Goal: Task Accomplishment & Management: Manage account settings

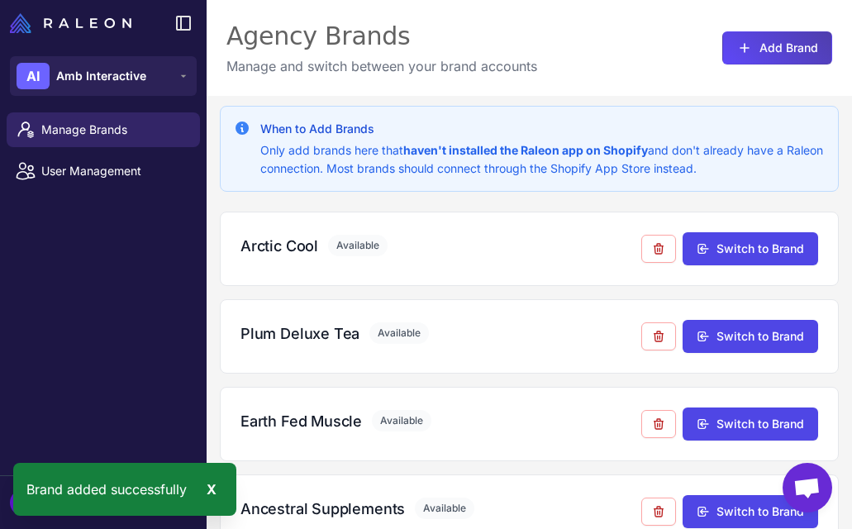
scroll to position [653, 0]
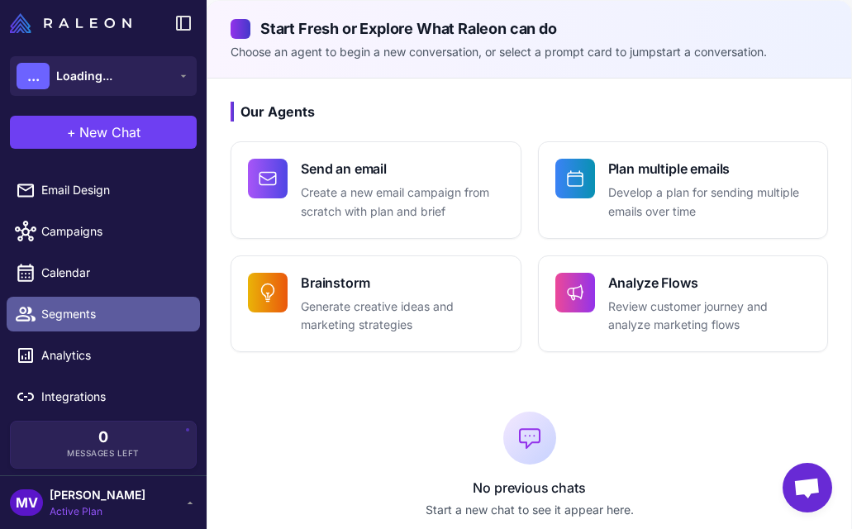
scroll to position [71, 0]
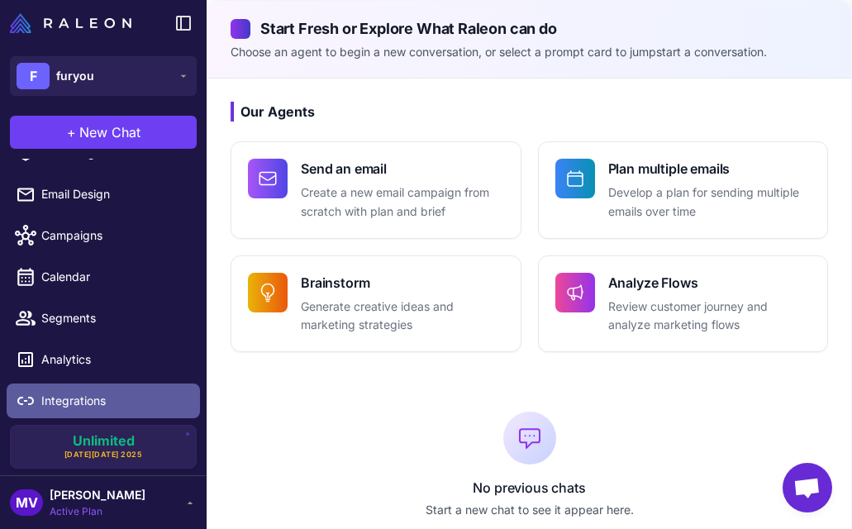
click at [91, 390] on link "Integrations" at bounding box center [103, 401] width 193 height 35
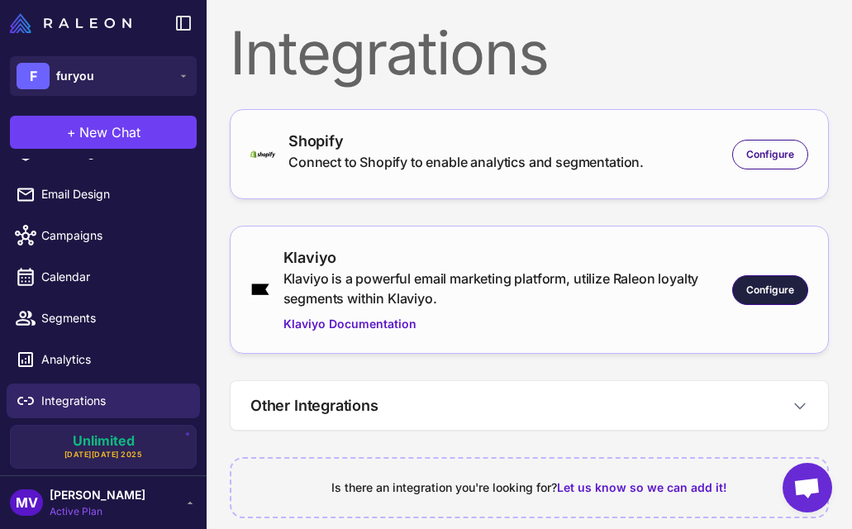
click at [771, 287] on span "Configure" at bounding box center [771, 290] width 48 height 15
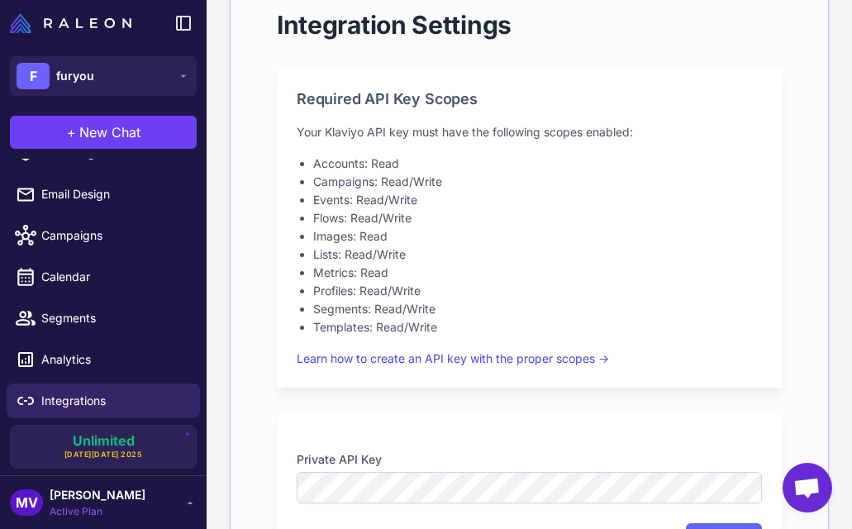
scroll to position [410, 0]
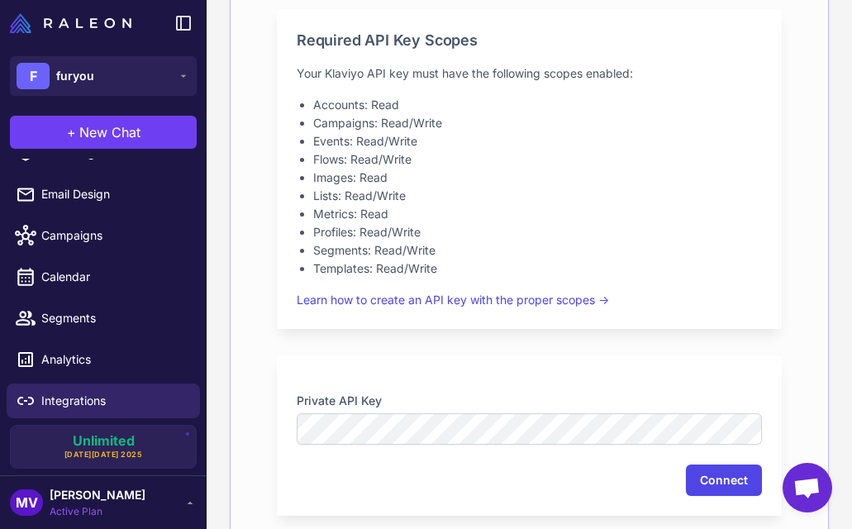
click at [732, 486] on button "Connect" at bounding box center [724, 480] width 76 height 31
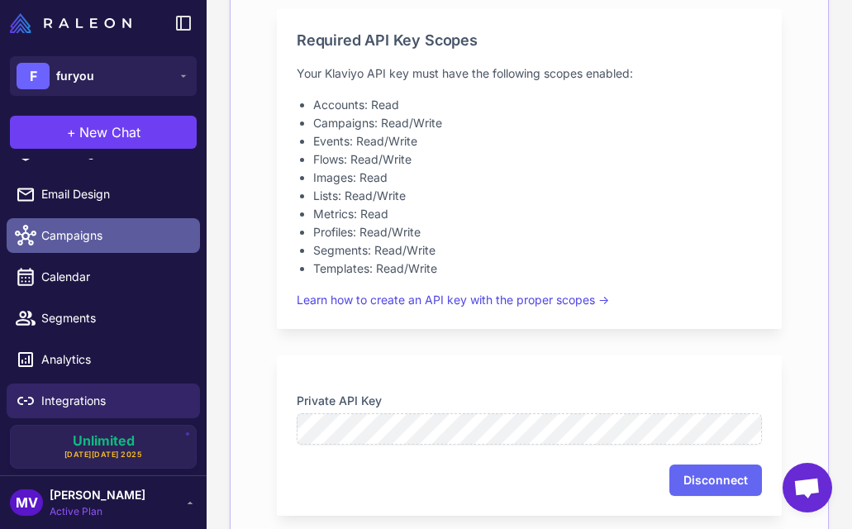
scroll to position [0, 0]
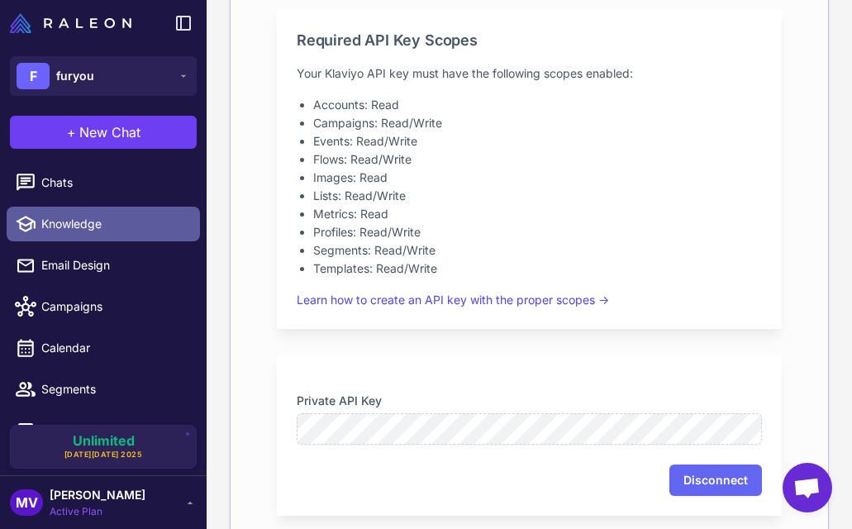
click at [93, 232] on span "Knowledge" at bounding box center [114, 224] width 146 height 18
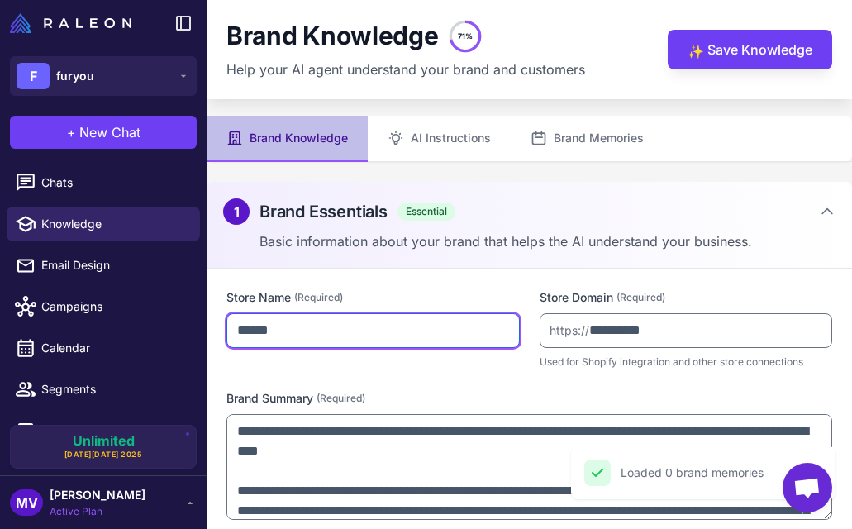
click at [301, 331] on input "******" at bounding box center [373, 330] width 293 height 35
type input "*******"
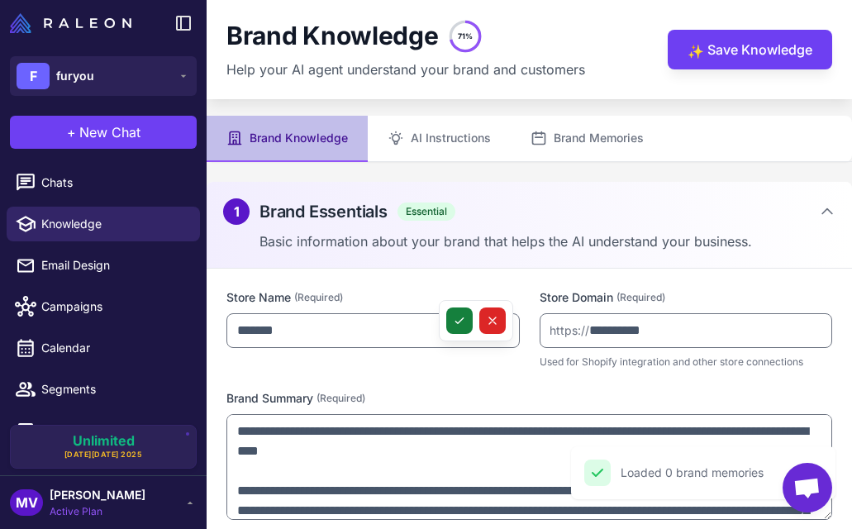
click at [465, 317] on icon at bounding box center [459, 320] width 13 height 13
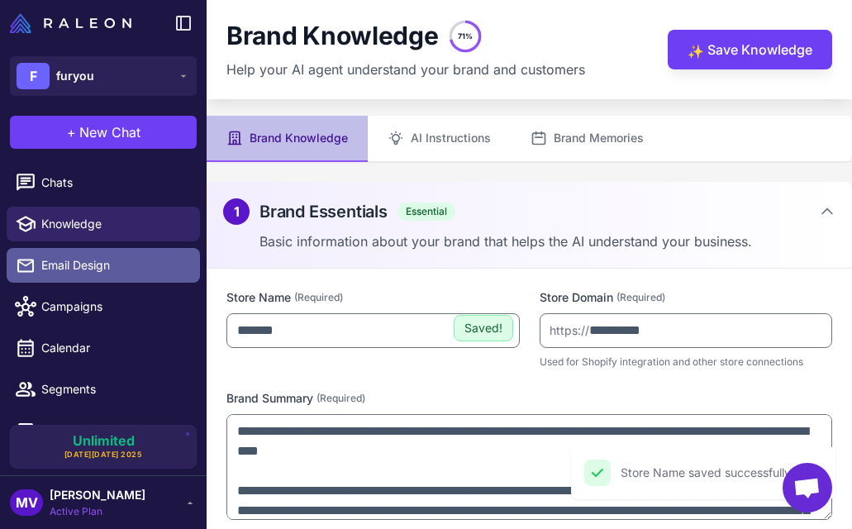
scroll to position [71, 0]
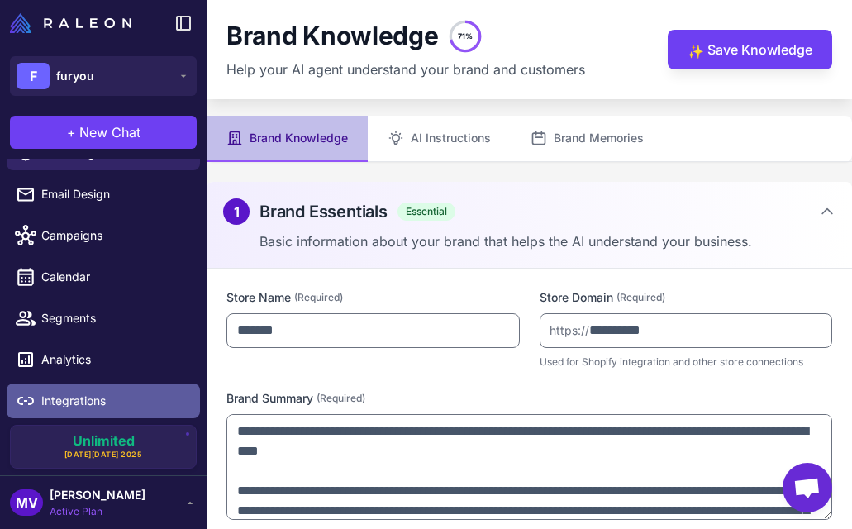
click at [93, 402] on span "Integrations" at bounding box center [114, 401] width 146 height 18
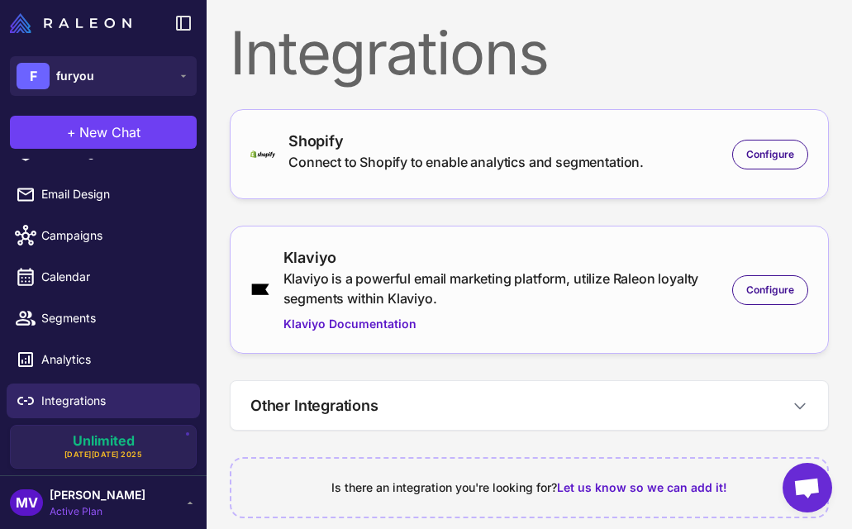
scroll to position [19, 0]
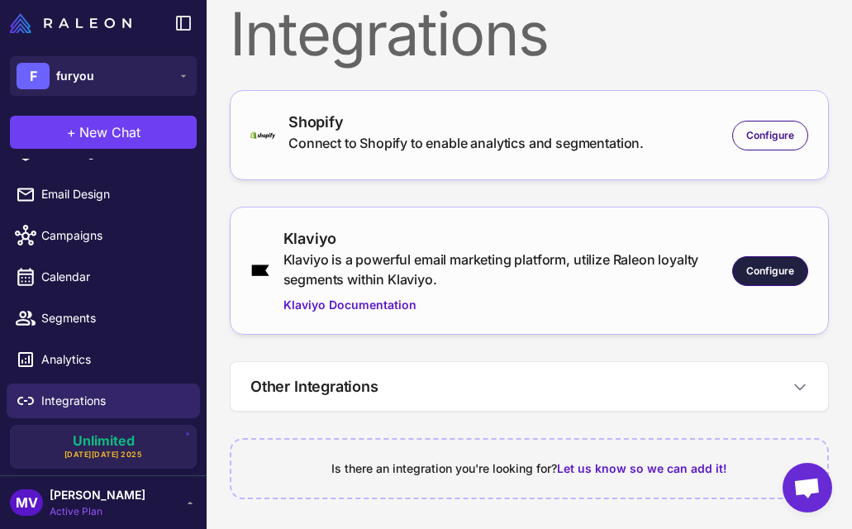
click at [755, 266] on span "Configure" at bounding box center [771, 271] width 48 height 15
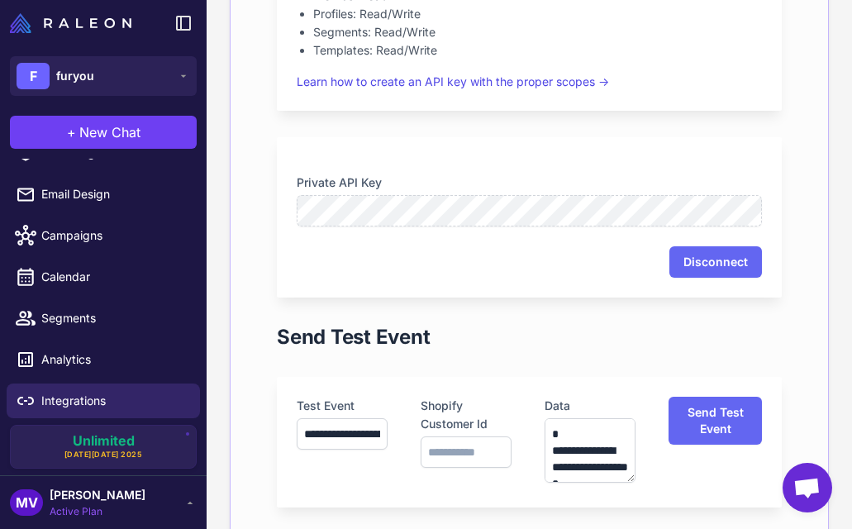
scroll to position [540, 0]
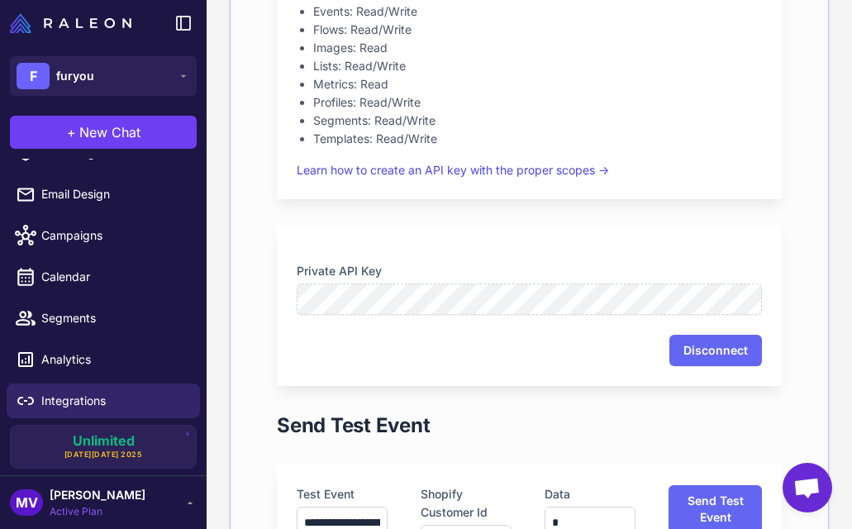
click at [143, 494] on div "MV [PERSON_NAME] Active Plan" at bounding box center [103, 502] width 187 height 33
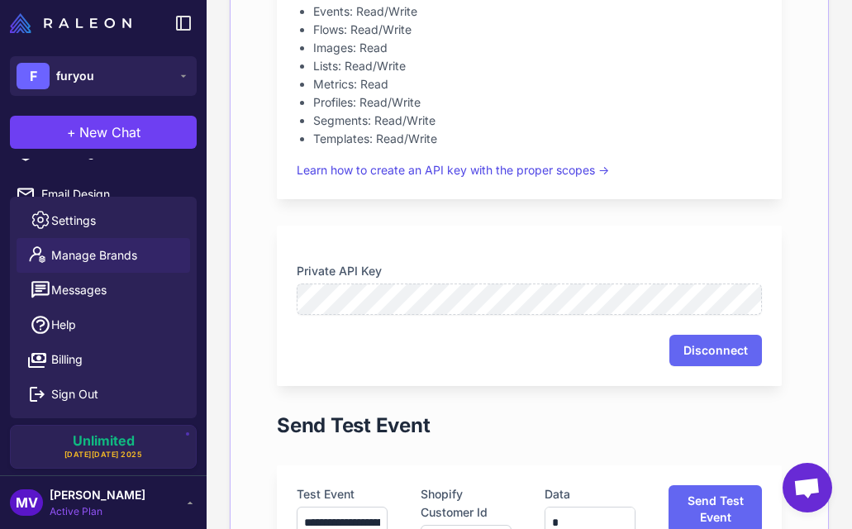
click at [150, 255] on link "Manage Brands" at bounding box center [104, 255] width 174 height 35
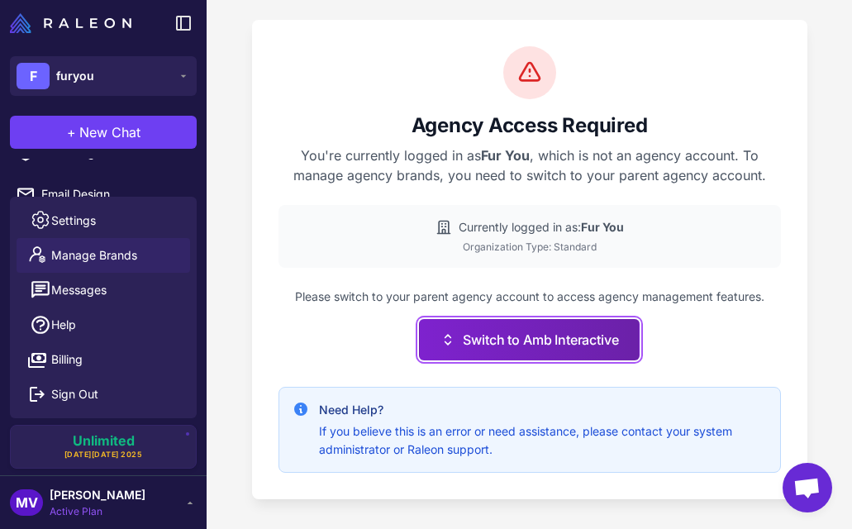
click at [501, 350] on button "Switch to Amb Interactive" at bounding box center [529, 339] width 220 height 41
